Goal: Task Accomplishment & Management: Complete application form

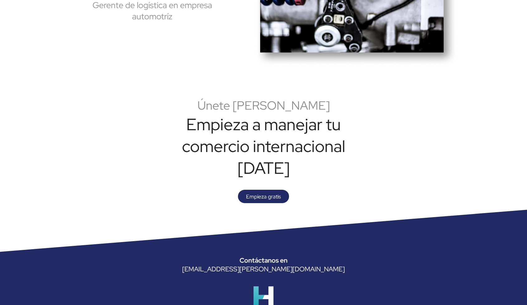
scroll to position [1531, 0]
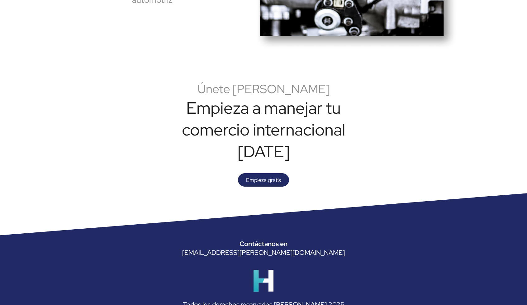
click at [261, 270] on img at bounding box center [264, 281] width 20 height 22
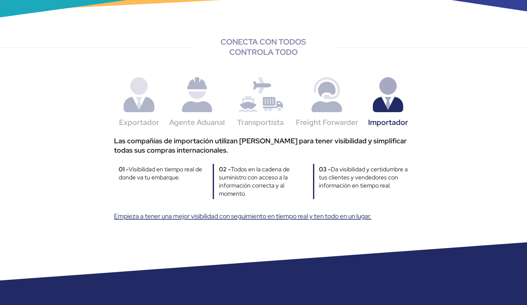
scroll to position [0, 0]
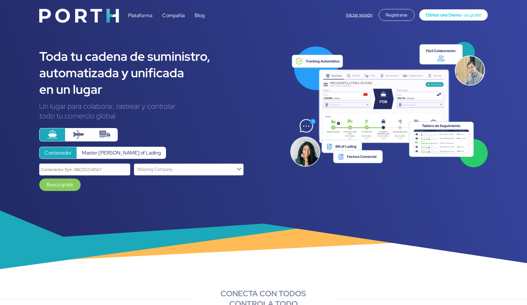
click at [405, 15] on div "Registrarse" at bounding box center [397, 15] width 36 height 12
